Goal: Information Seeking & Learning: Learn about a topic

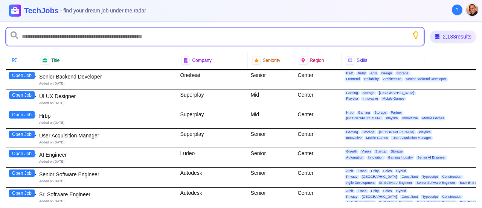
click at [185, 37] on input "text" at bounding box center [215, 36] width 418 height 18
type input "*"
type input "******"
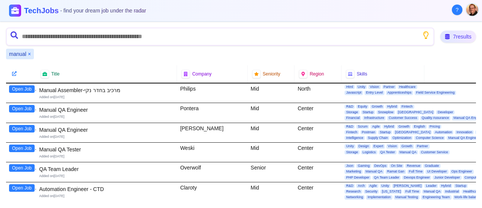
click at [182, 127] on div "[PERSON_NAME]" at bounding box center [212, 133] width 70 height 20
copy div "[PERSON_NAME]"
click at [22, 126] on button "Open Job" at bounding box center [22, 129] width 26 height 8
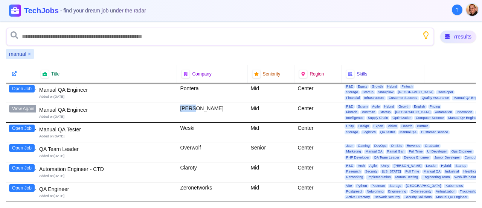
scroll to position [36, 0]
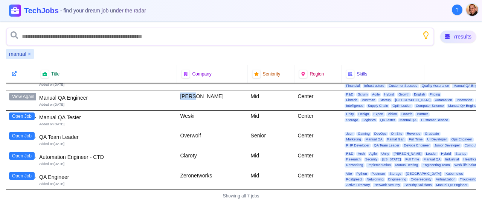
click at [27, 172] on button "Open Job" at bounding box center [22, 176] width 26 height 8
click at [22, 112] on button "Open Job" at bounding box center [22, 116] width 26 height 8
click at [29, 53] on button "×" at bounding box center [29, 54] width 3 height 8
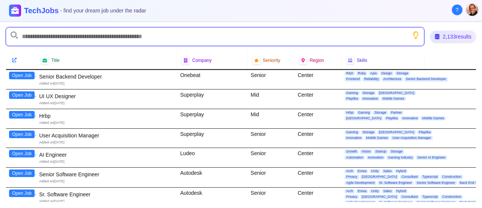
click at [111, 37] on input "text" at bounding box center [215, 36] width 418 height 18
type input "*******"
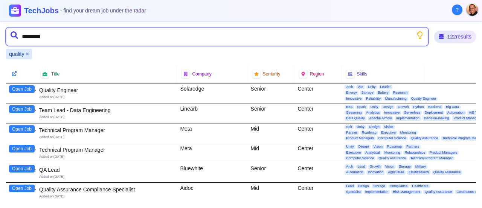
type input "*********"
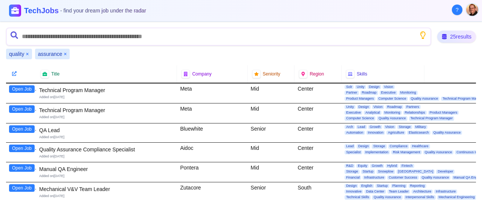
click at [20, 147] on button "Open Job" at bounding box center [22, 148] width 26 height 8
click at [64, 55] on button "×" at bounding box center [65, 54] width 3 height 8
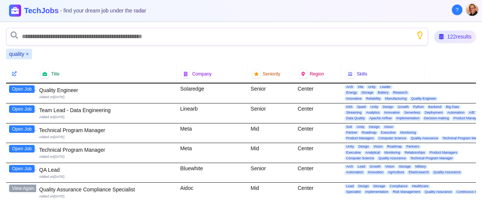
click at [29, 54] on button "×" at bounding box center [27, 54] width 3 height 8
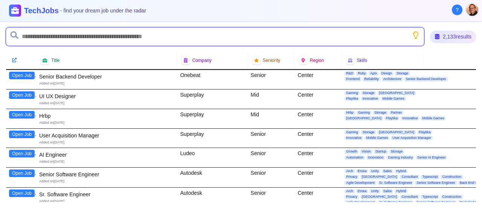
click at [52, 36] on input "text" at bounding box center [215, 36] width 418 height 18
type input "**"
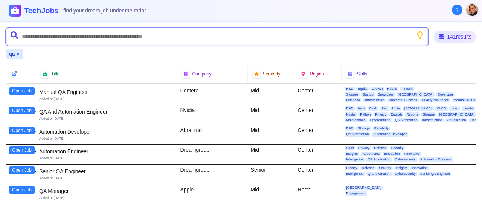
scroll to position [75, 0]
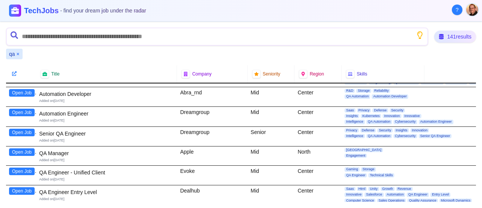
click at [25, 133] on button "Open Job" at bounding box center [22, 132] width 26 height 8
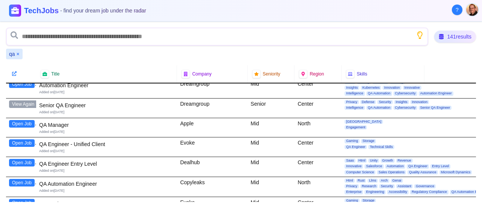
scroll to position [113, 0]
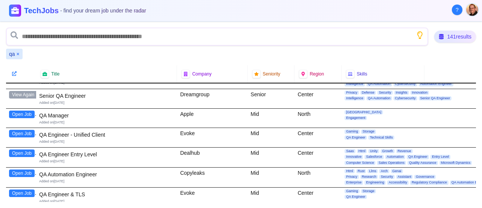
click at [19, 131] on button "Open Job" at bounding box center [22, 134] width 26 height 8
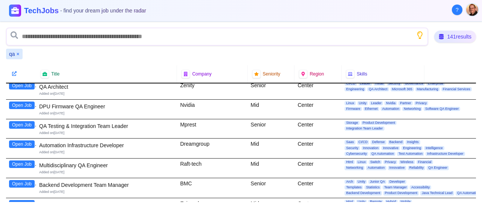
scroll to position [414, 0]
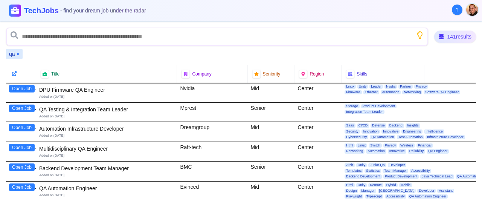
click at [20, 144] on button "Open Job" at bounding box center [22, 148] width 26 height 8
